Goal: Information Seeking & Learning: Find contact information

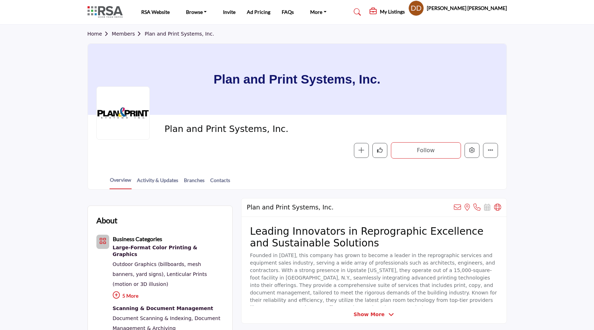
click at [0, 0] on div at bounding box center [0, 0] width 0 height 0
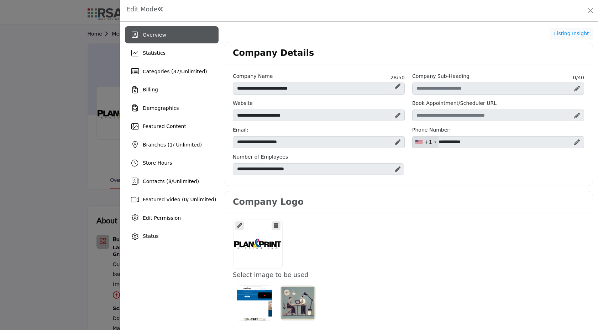
click at [100, 58] on div at bounding box center [299, 165] width 598 height 330
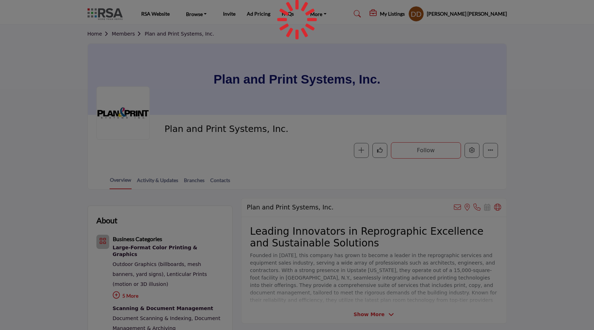
click at [124, 35] on div at bounding box center [297, 165] width 594 height 330
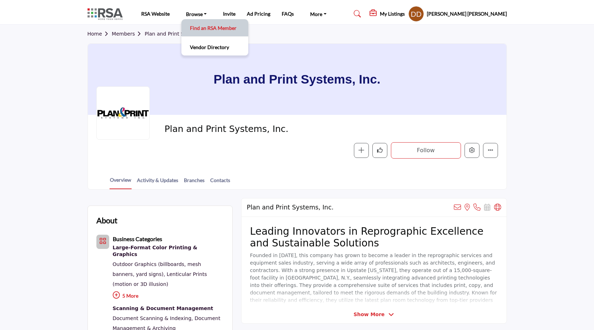
click at [203, 28] on link "Find an RSA Member" at bounding box center [215, 28] width 60 height 10
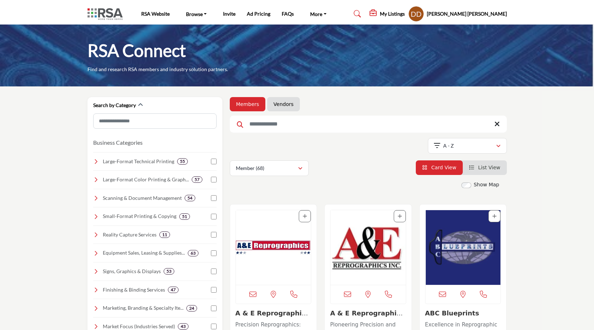
click at [287, 104] on link "Vendors" at bounding box center [284, 104] width 20 height 7
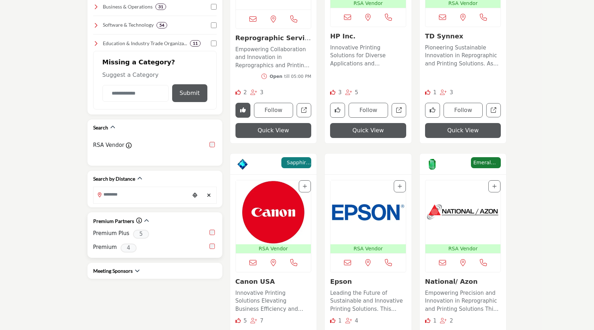
scroll to position [309, 0]
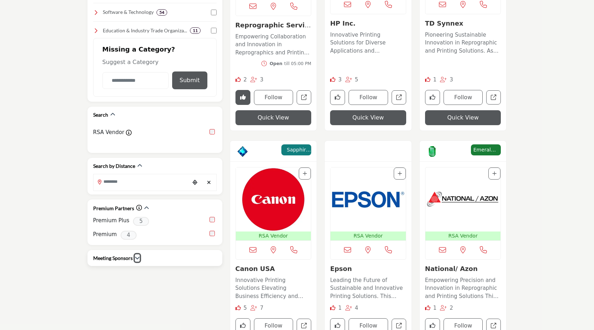
click at [137, 256] on icon "button" at bounding box center [137, 258] width 5 height 5
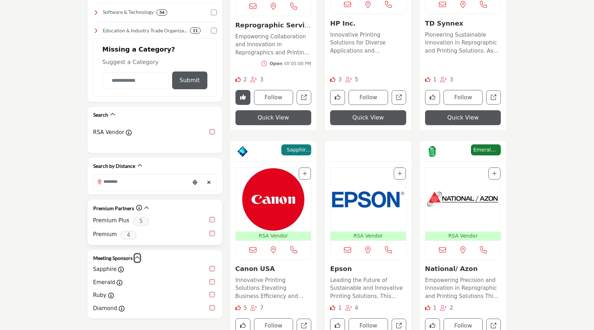
scroll to position [371, 0]
